Goal: Task Accomplishment & Management: Use online tool/utility

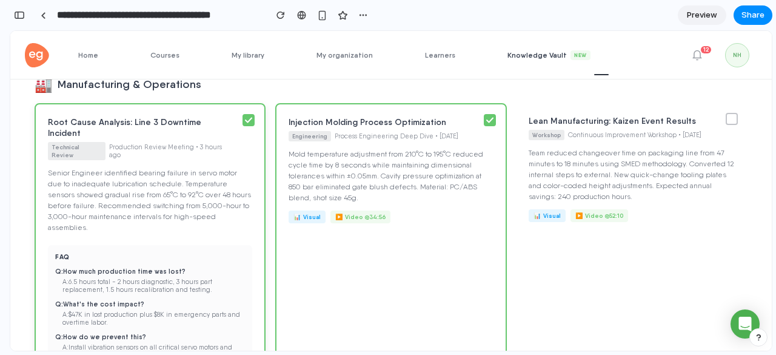
scroll to position [160, 0]
click at [252, 121] on icon at bounding box center [248, 121] width 7 height 6
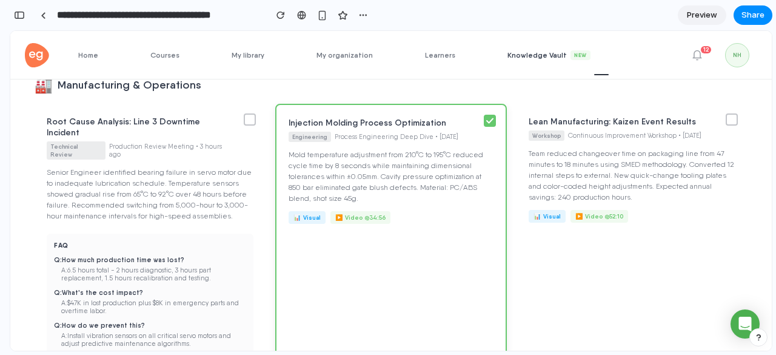
click at [496, 118] on div at bounding box center [490, 121] width 12 height 12
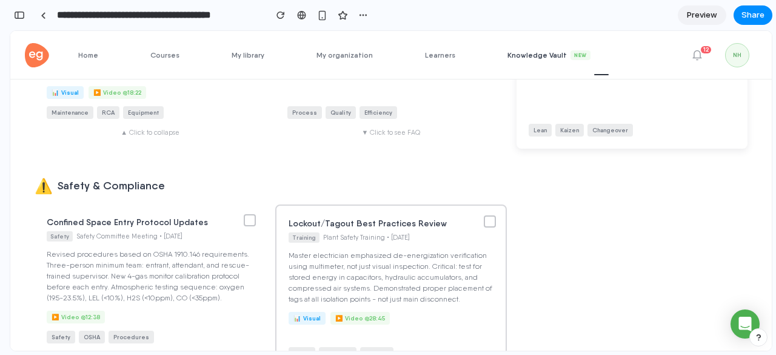
scroll to position [330, 0]
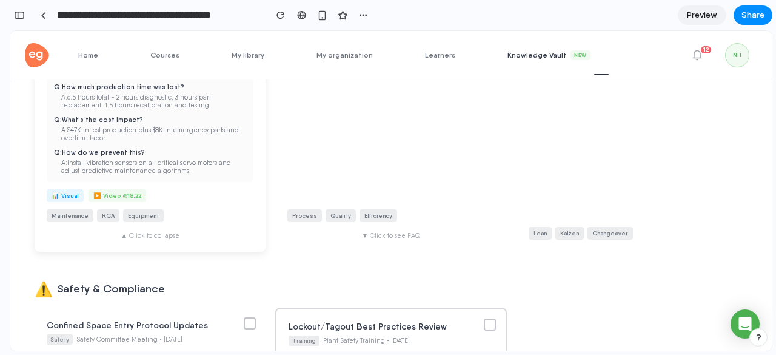
click at [206, 192] on div "Root Cause Analysis: Line 3 Downtime Incident Technical Review Production Revie…" at bounding box center [150, 91] width 231 height 321
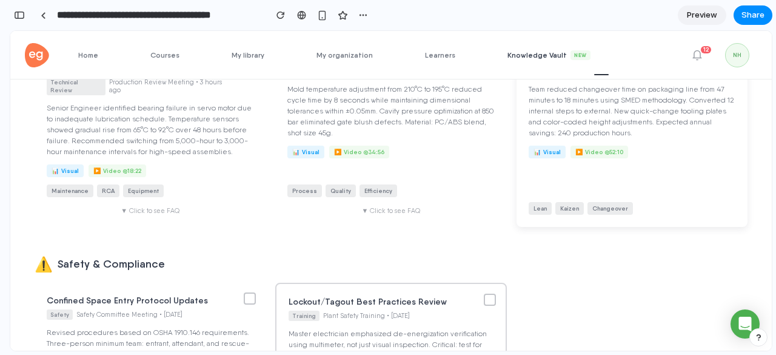
scroll to position [0, 0]
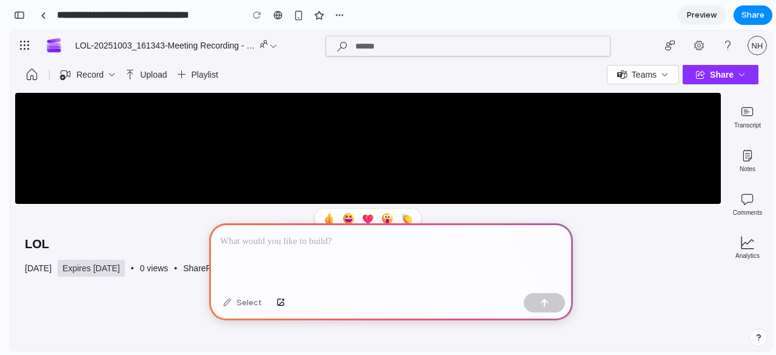
click at [675, 289] on div "LOL [DATE] Expires [DATE]  This video will be deleted on [DATE]. To change thi…" at bounding box center [368, 285] width 706 height 110
click at [333, 245] on div at bounding box center [391, 255] width 364 height 65
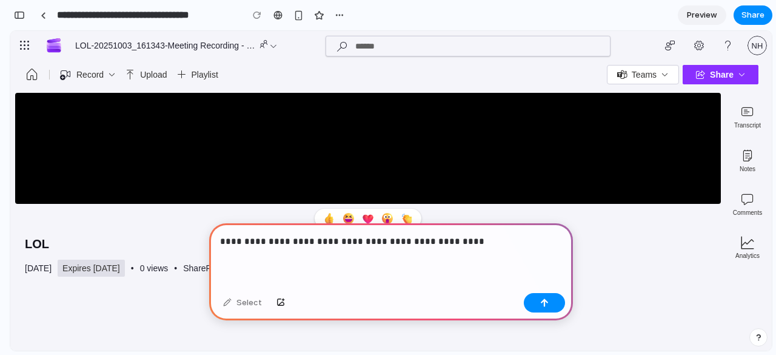
click at [664, 82] on button " Teams " at bounding box center [643, 74] width 72 height 19
click at [474, 241] on p "**********" at bounding box center [388, 241] width 337 height 15
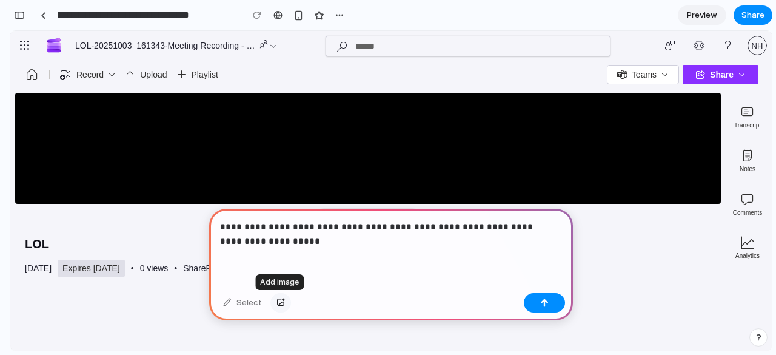
click at [278, 299] on div "button" at bounding box center [280, 302] width 8 height 7
click at [293, 252] on div "**********" at bounding box center [391, 248] width 364 height 79
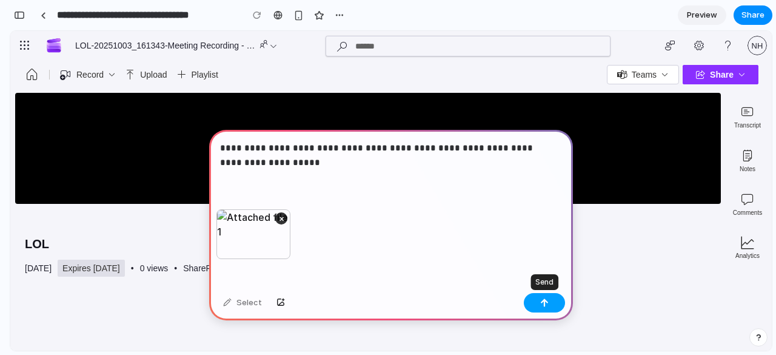
click at [541, 304] on div "button" at bounding box center [544, 302] width 8 height 8
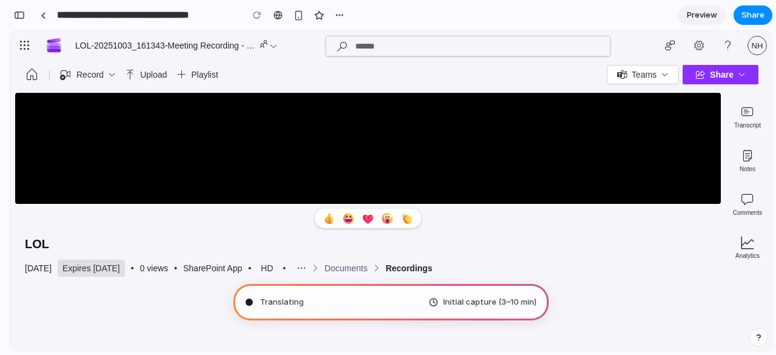
scroll to position [16, 0]
type input "**********"
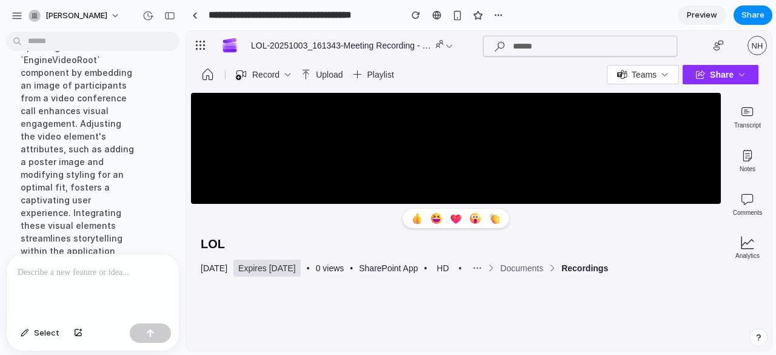
scroll to position [445, 0]
